Goal: Transaction & Acquisition: Purchase product/service

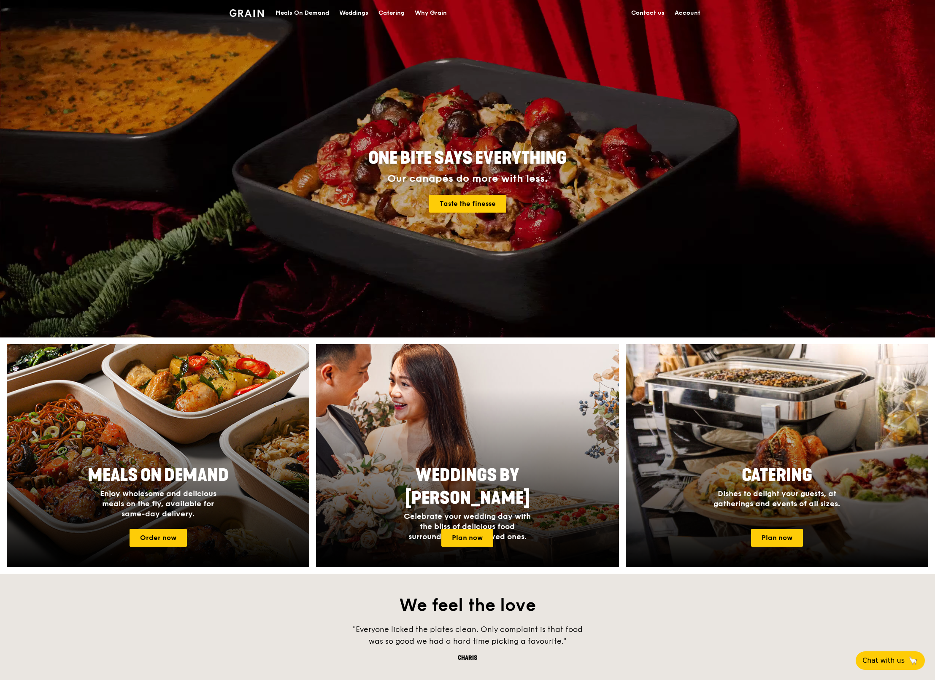
click at [302, 13] on div "Meals On Demand" at bounding box center [302, 12] width 54 height 25
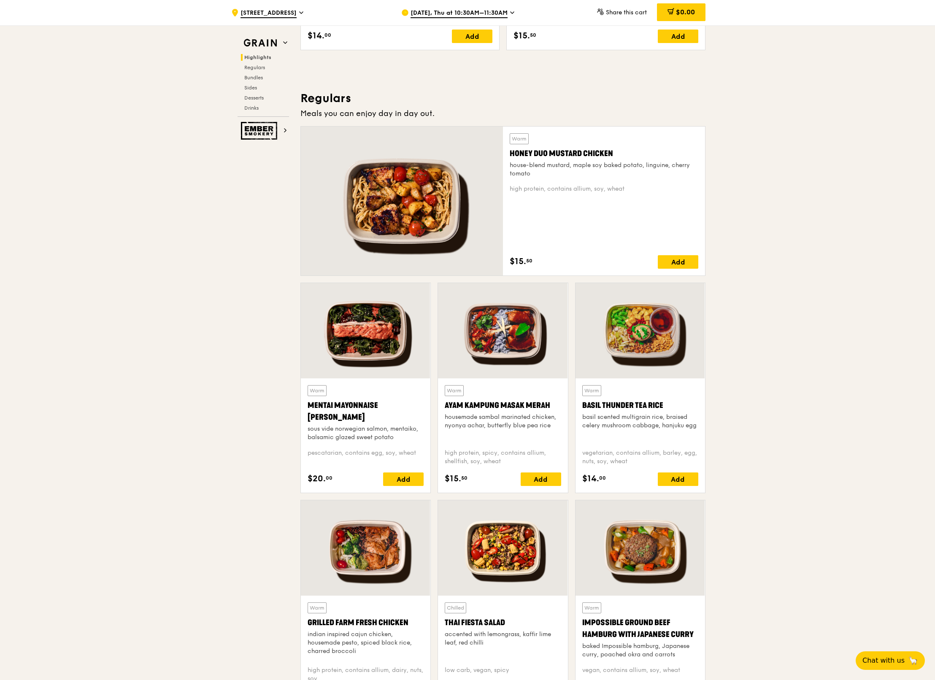
scroll to position [495, 0]
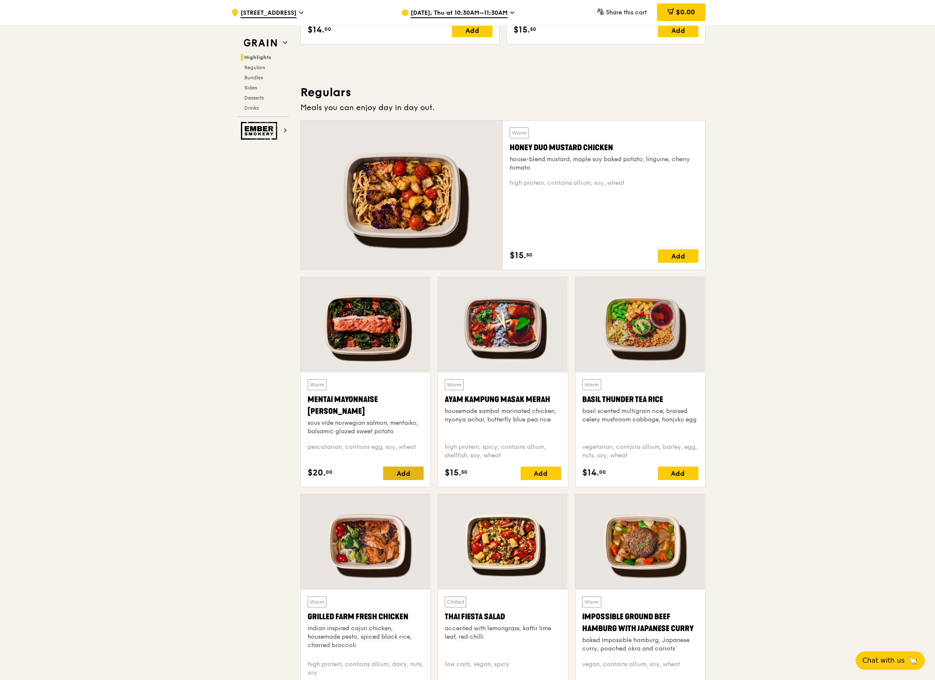
click at [397, 472] on div "Add" at bounding box center [403, 473] width 40 height 13
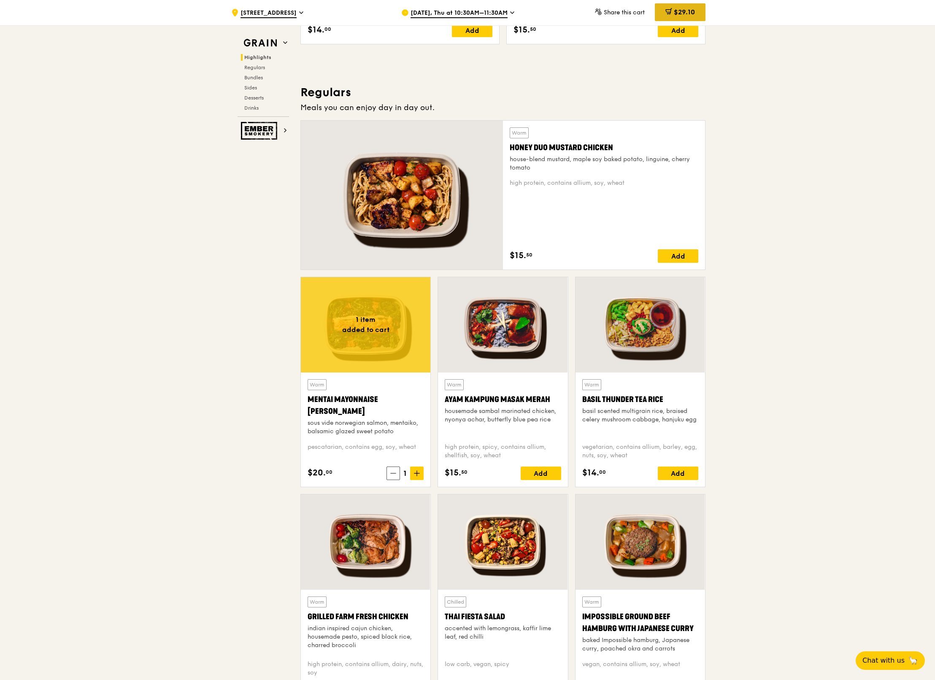
click at [687, 8] on span "$29.10" at bounding box center [684, 12] width 21 height 8
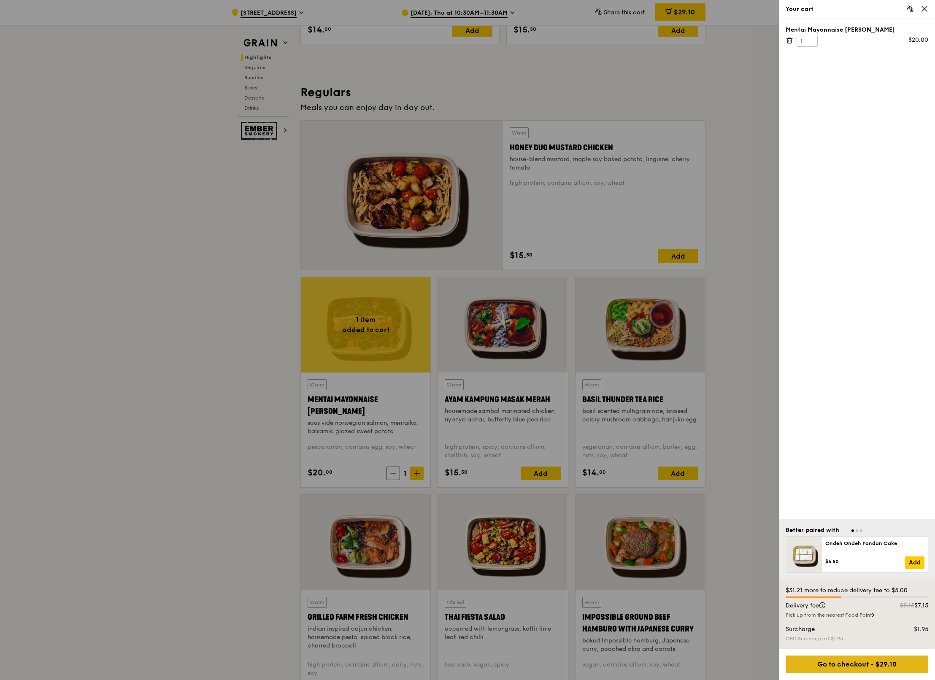
click at [856, 667] on div "Go to checkout - $29.10" at bounding box center [857, 665] width 143 height 18
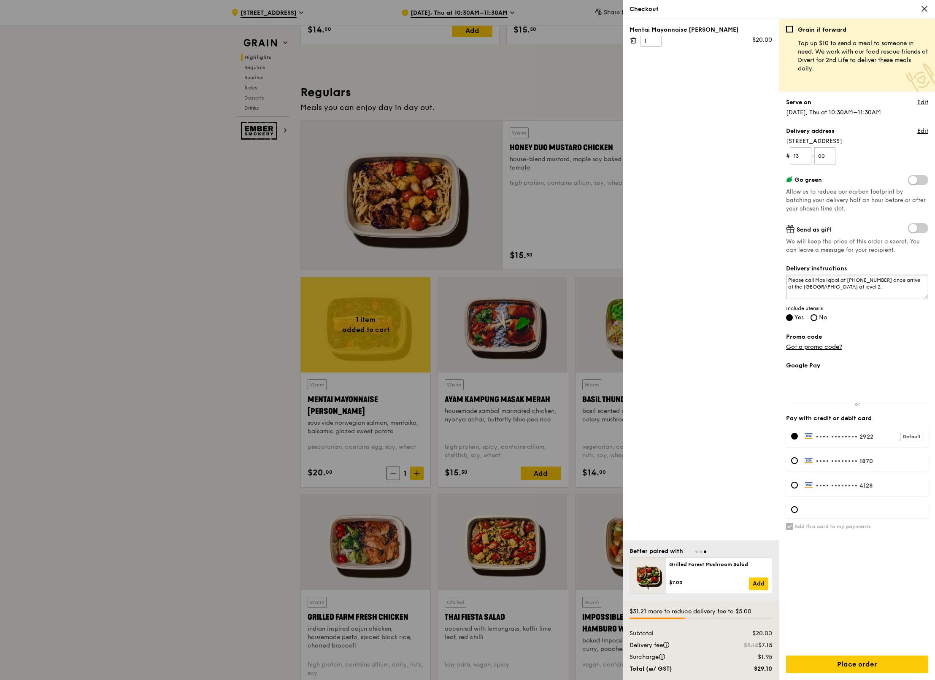
click at [864, 290] on textarea "Please call Mas Iqbal at [PHONE_NUMBER] once arrive at the [GEOGRAPHIC_DATA] at…" at bounding box center [857, 287] width 142 height 24
drag, startPoint x: 871, startPoint y: 289, endPoint x: 630, endPoint y: 153, distance: 276.6
click at [640, 160] on div "Mentai Mayonnaise [PERSON_NAME] 1 $20.00 Better paired with Ondeh Ondeh Pandan …" at bounding box center [779, 349] width 312 height 661
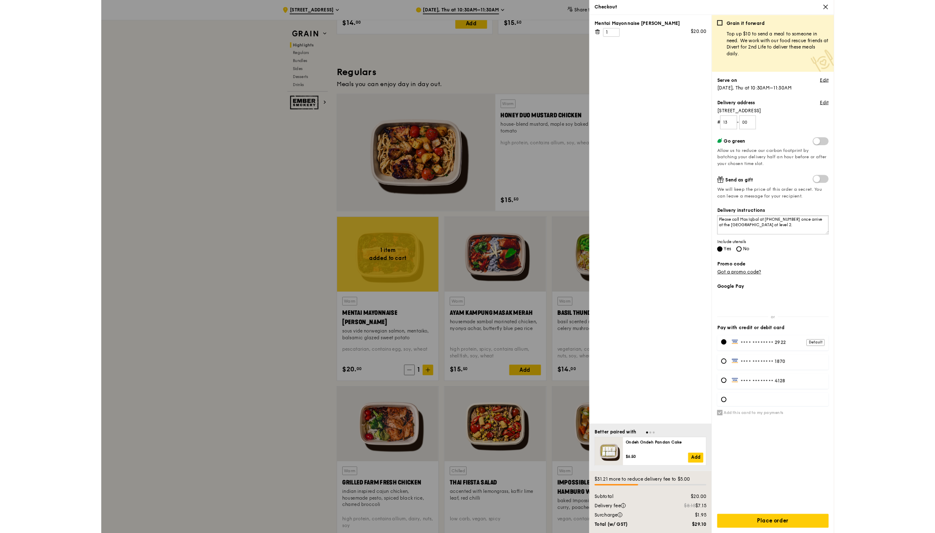
scroll to position [496, 0]
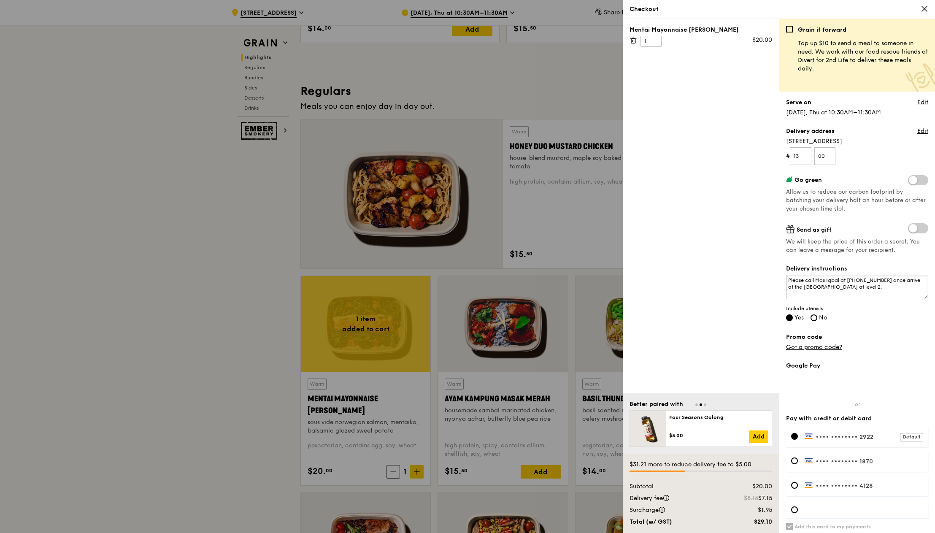
click at [889, 290] on textarea "Please call Mas Iqbal at [PHONE_NUMBER] once arrive at the [GEOGRAPHIC_DATA] at…" at bounding box center [857, 287] width 142 height 24
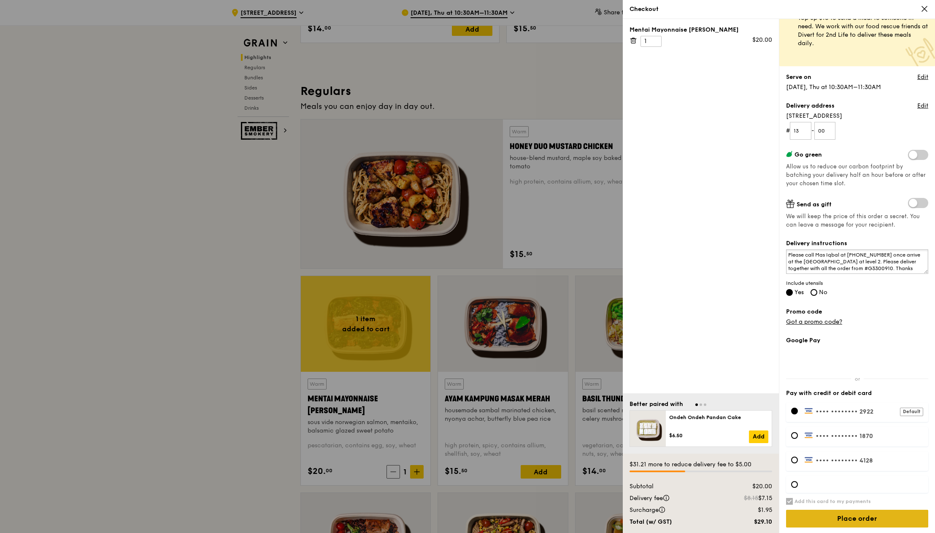
type textarea "Please call Mas Iqbal at [PHONE_NUMBER] once arrive at the [GEOGRAPHIC_DATA] at…"
click at [835, 517] on input "Place order" at bounding box center [857, 519] width 142 height 18
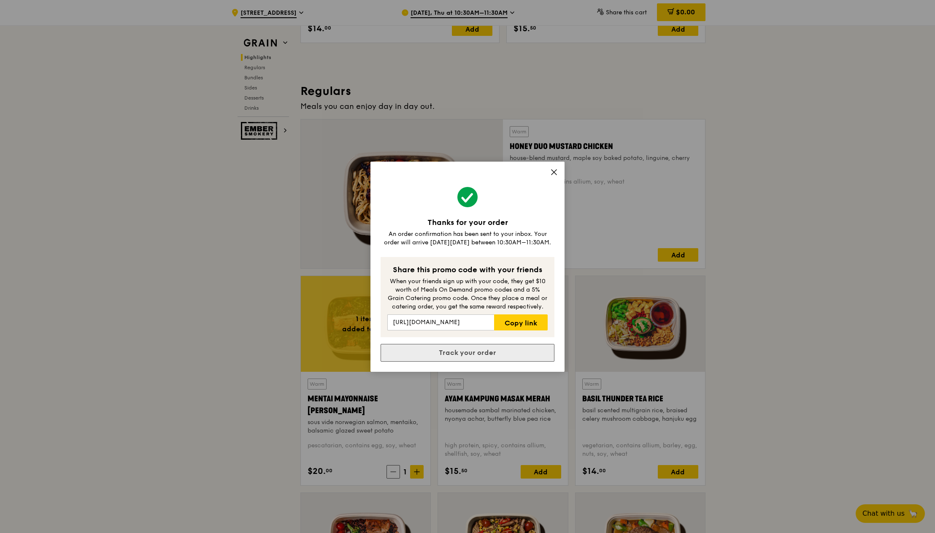
click at [472, 352] on link "Track your order" at bounding box center [468, 353] width 174 height 18
